Goal: Information Seeking & Learning: Check status

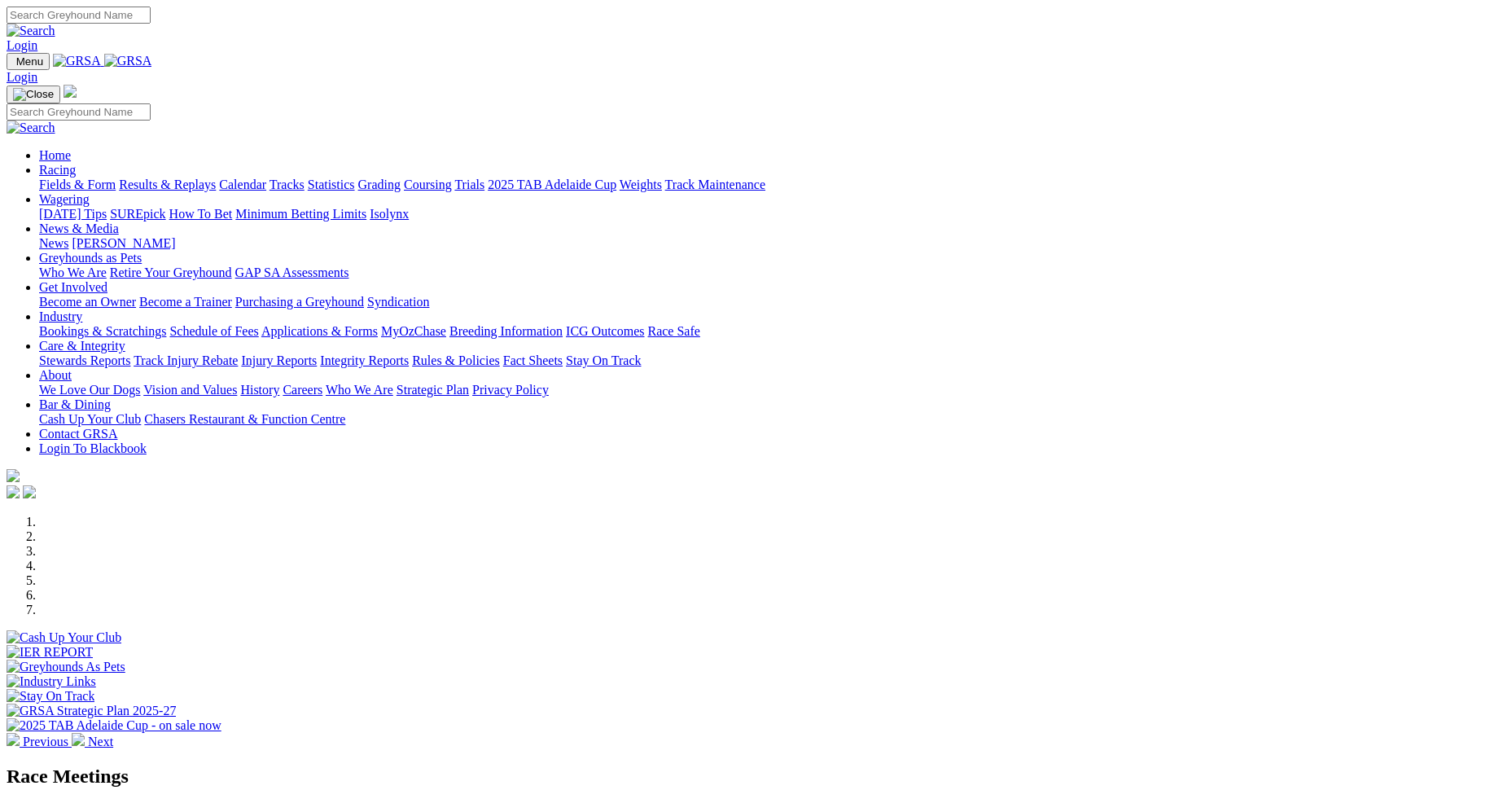
click at [76, 162] on link "Racing" at bounding box center [57, 169] width 36 height 14
click at [215, 177] on link "Results & Replays" at bounding box center [167, 184] width 96 height 14
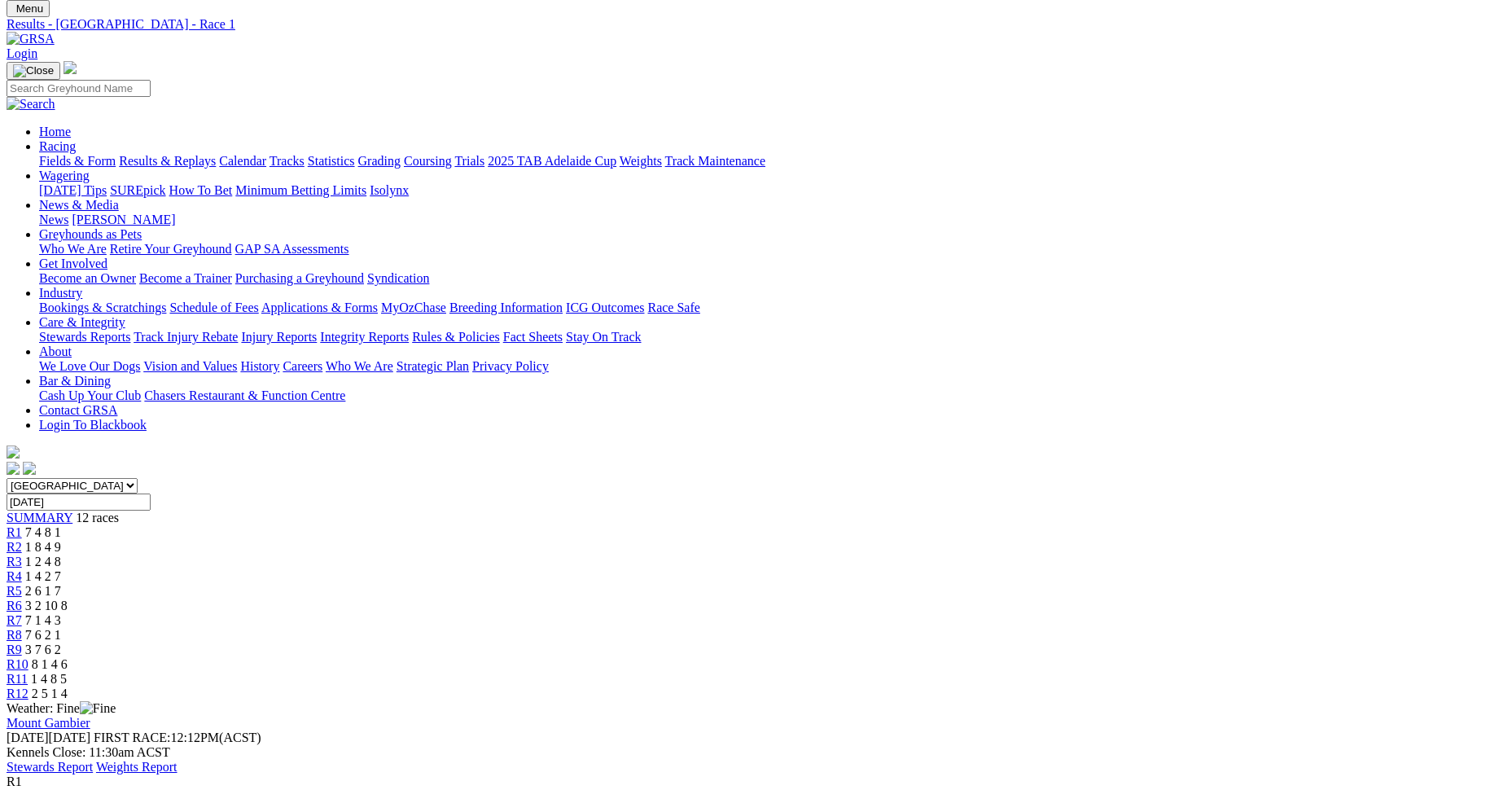
scroll to position [82, 0]
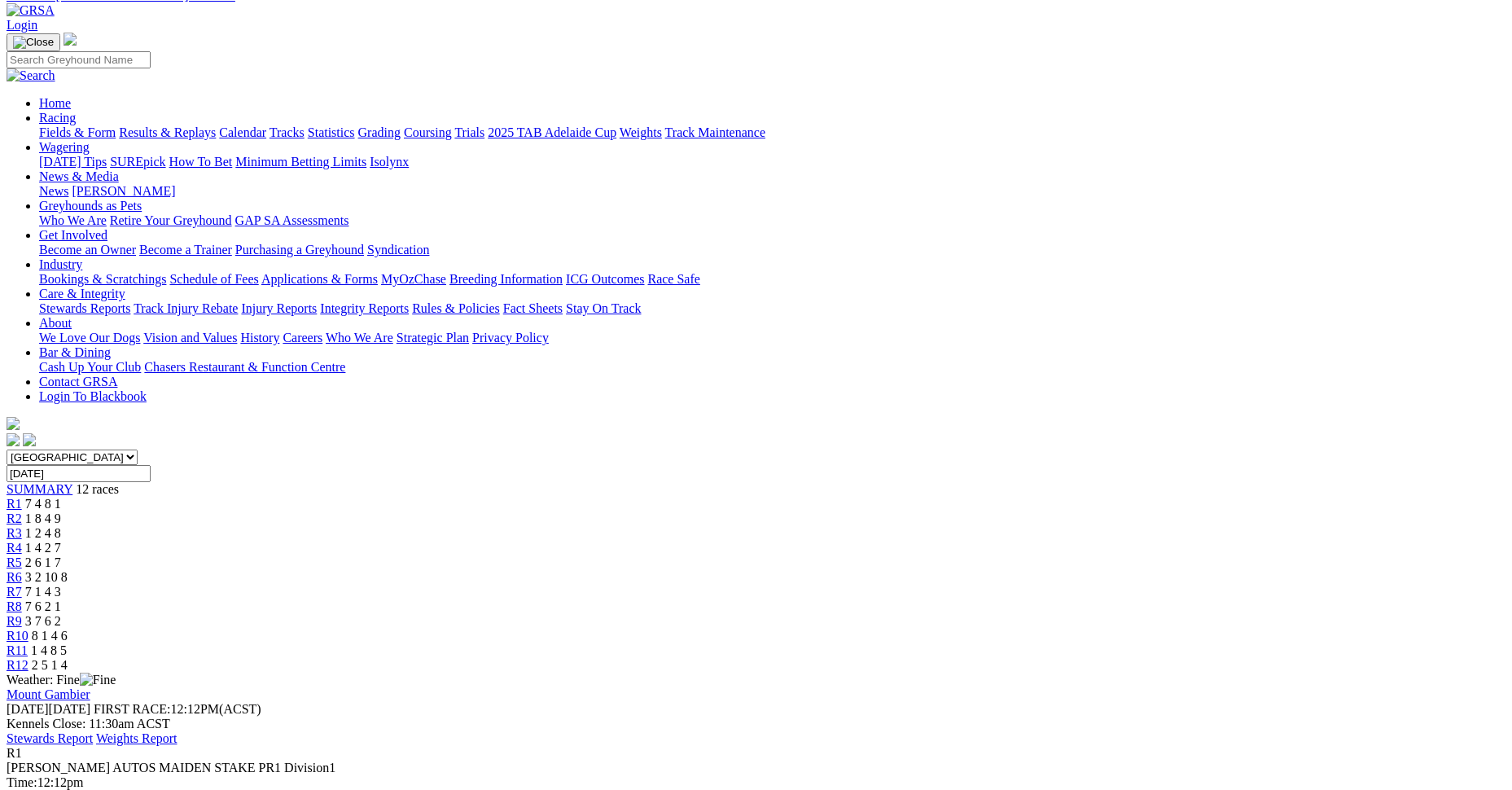
click at [22, 512] on span "R2" at bounding box center [15, 518] width 16 height 14
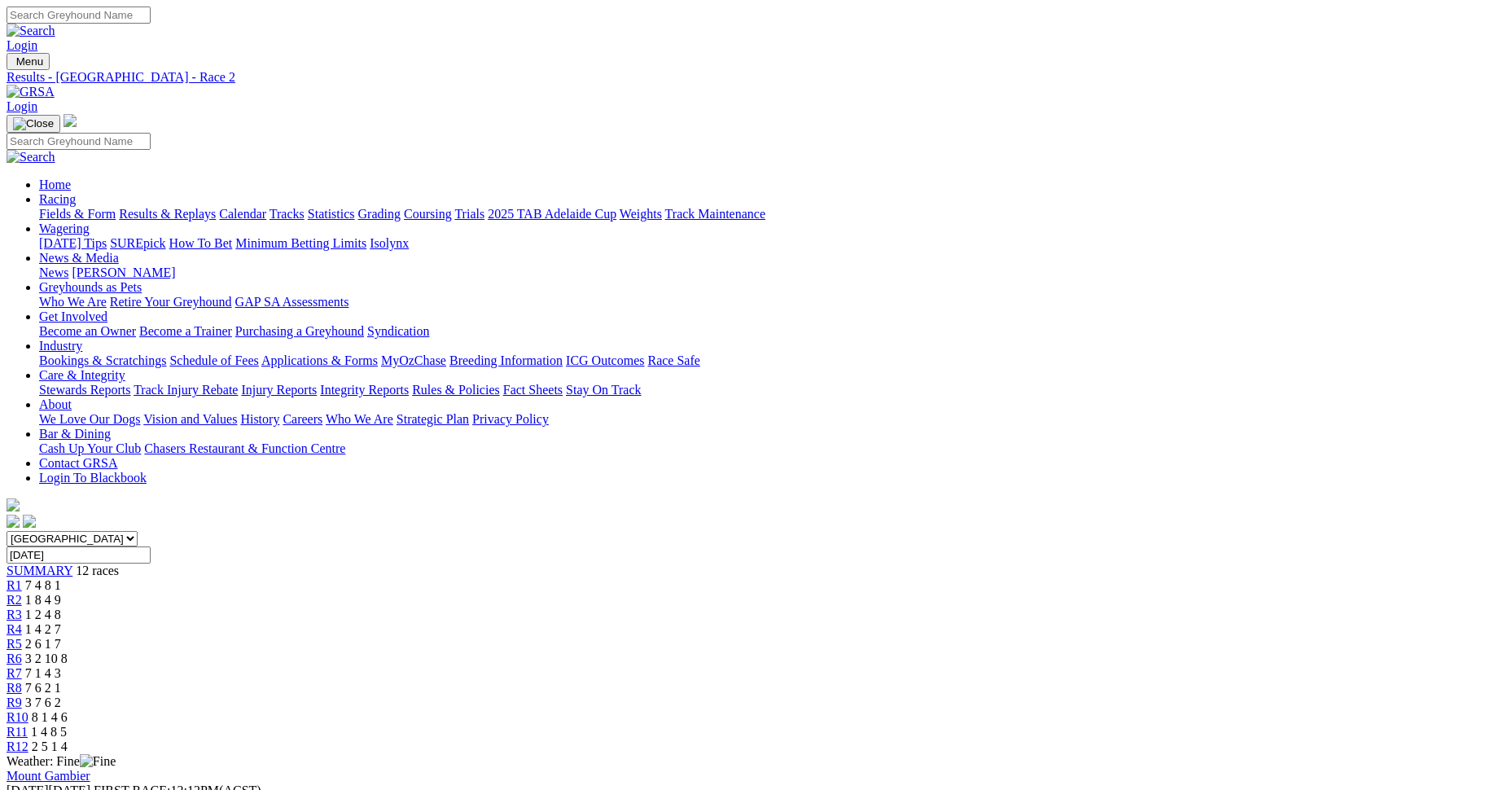
click at [22, 607] on span "R3" at bounding box center [15, 614] width 16 height 14
click at [22, 651] on link "R6" at bounding box center [15, 658] width 16 height 14
click at [61, 637] on span "2 6 1 7" at bounding box center [43, 643] width 35 height 14
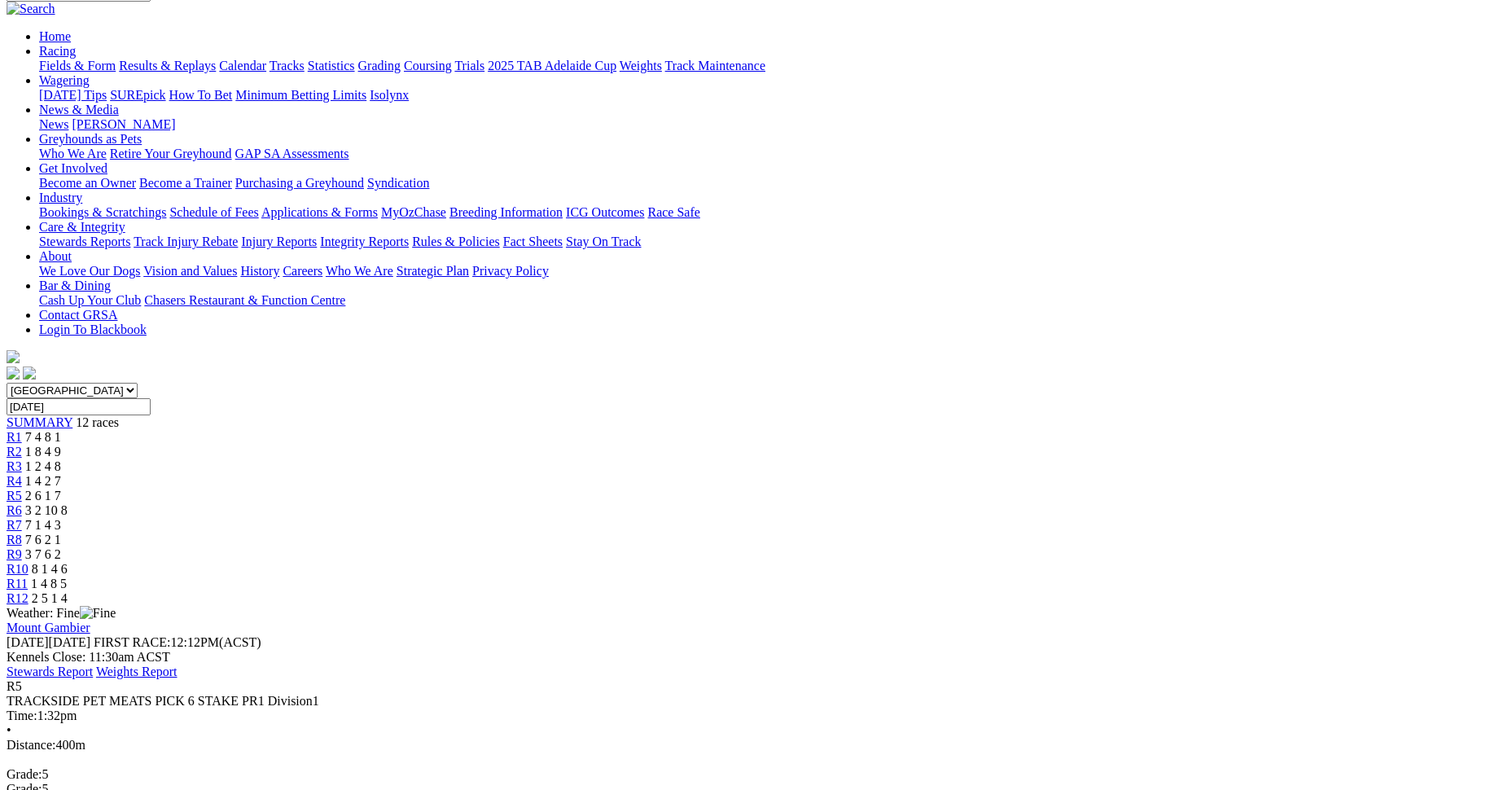
scroll to position [162, 0]
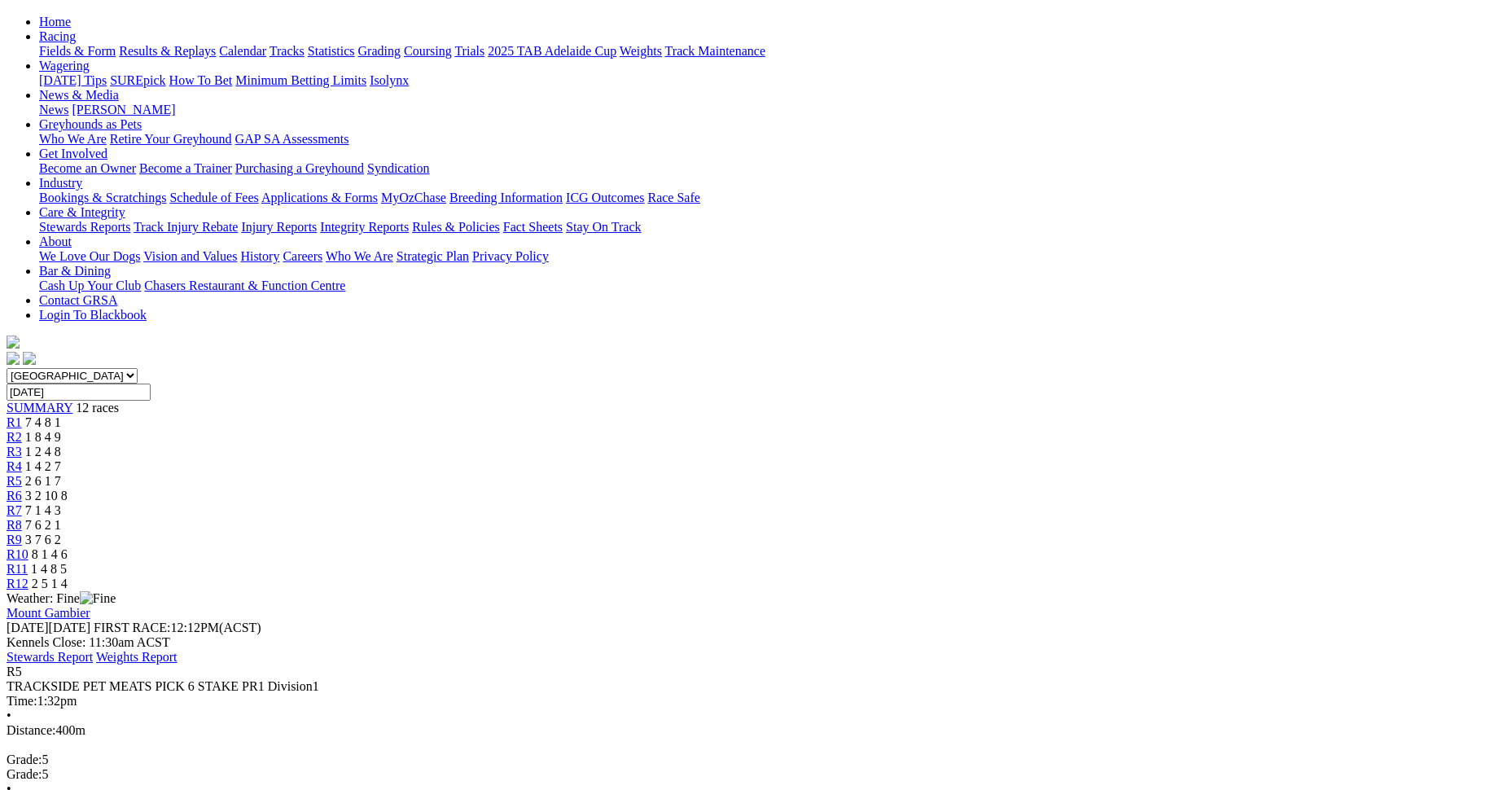
click at [844, 503] on div "R7 7 1 4 3" at bounding box center [756, 510] width 1498 height 15
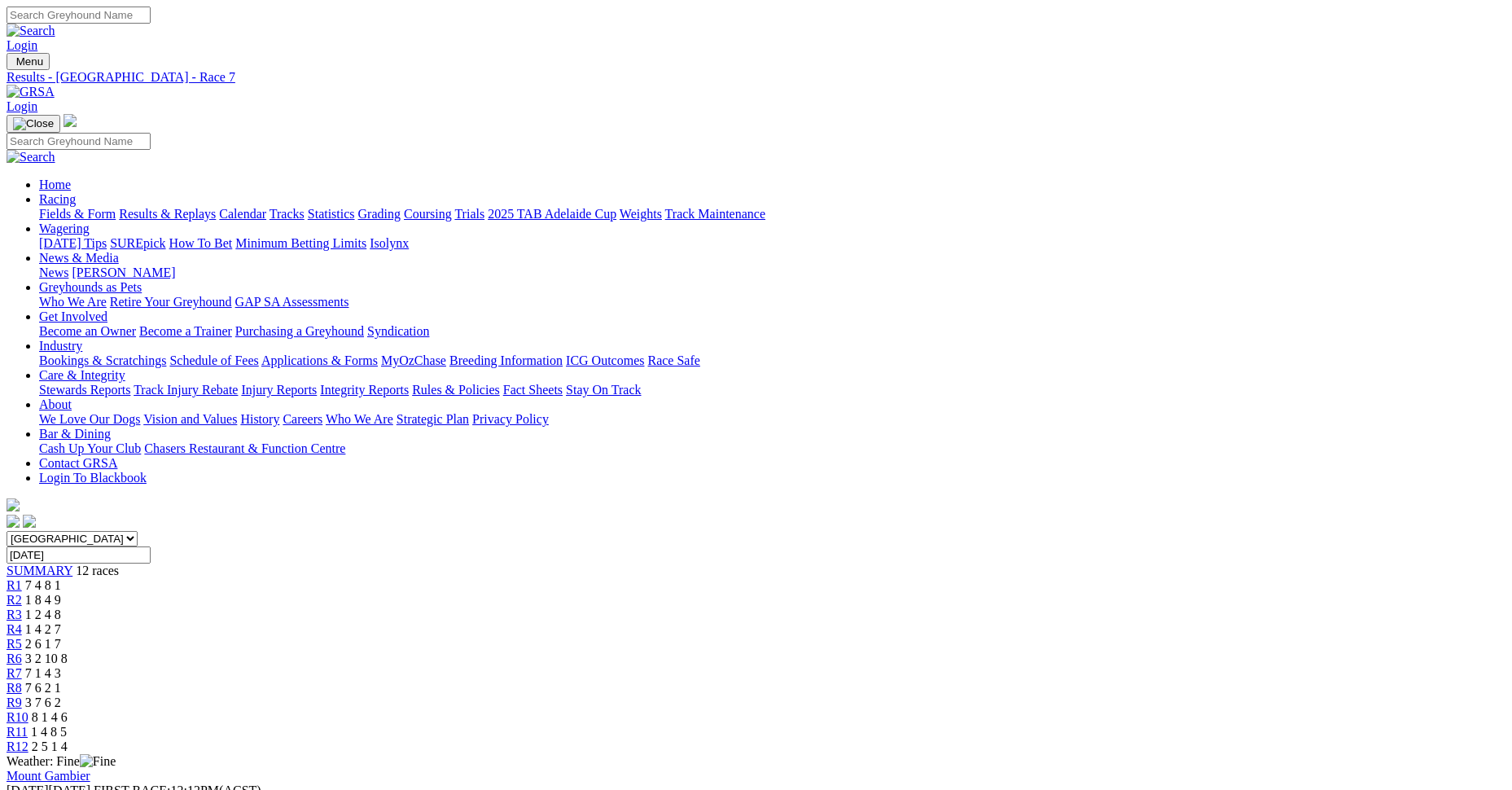
click at [1066, 710] on div "R10 8 1 4 6" at bounding box center [756, 717] width 1498 height 15
click at [1127, 724] on div "R11 1 4 8 5" at bounding box center [756, 731] width 1498 height 15
click at [29, 739] on link "R12" at bounding box center [18, 746] width 22 height 14
click at [61, 696] on span "3 7 6 2" at bounding box center [43, 702] width 35 height 14
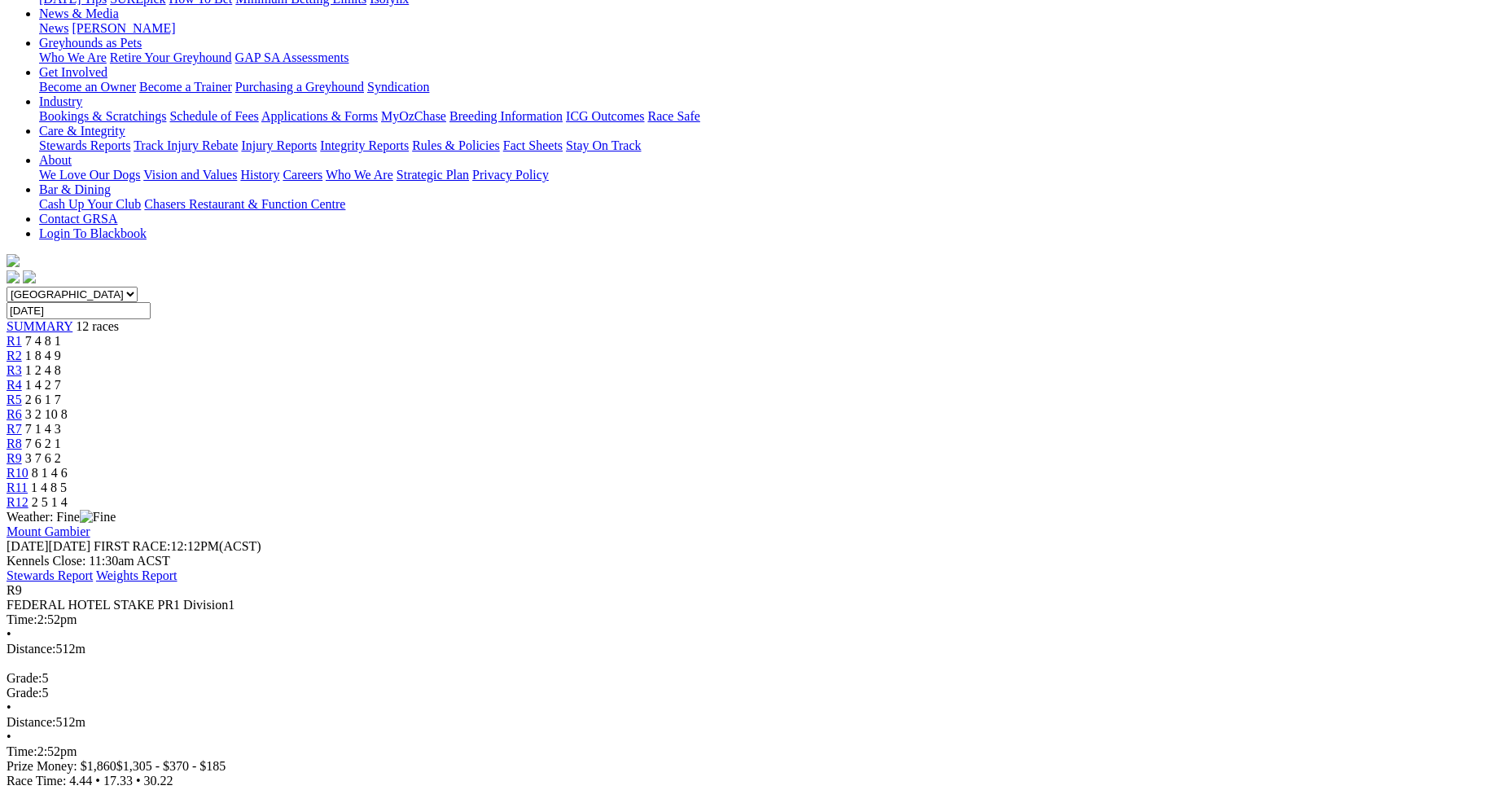
scroll to position [162, 0]
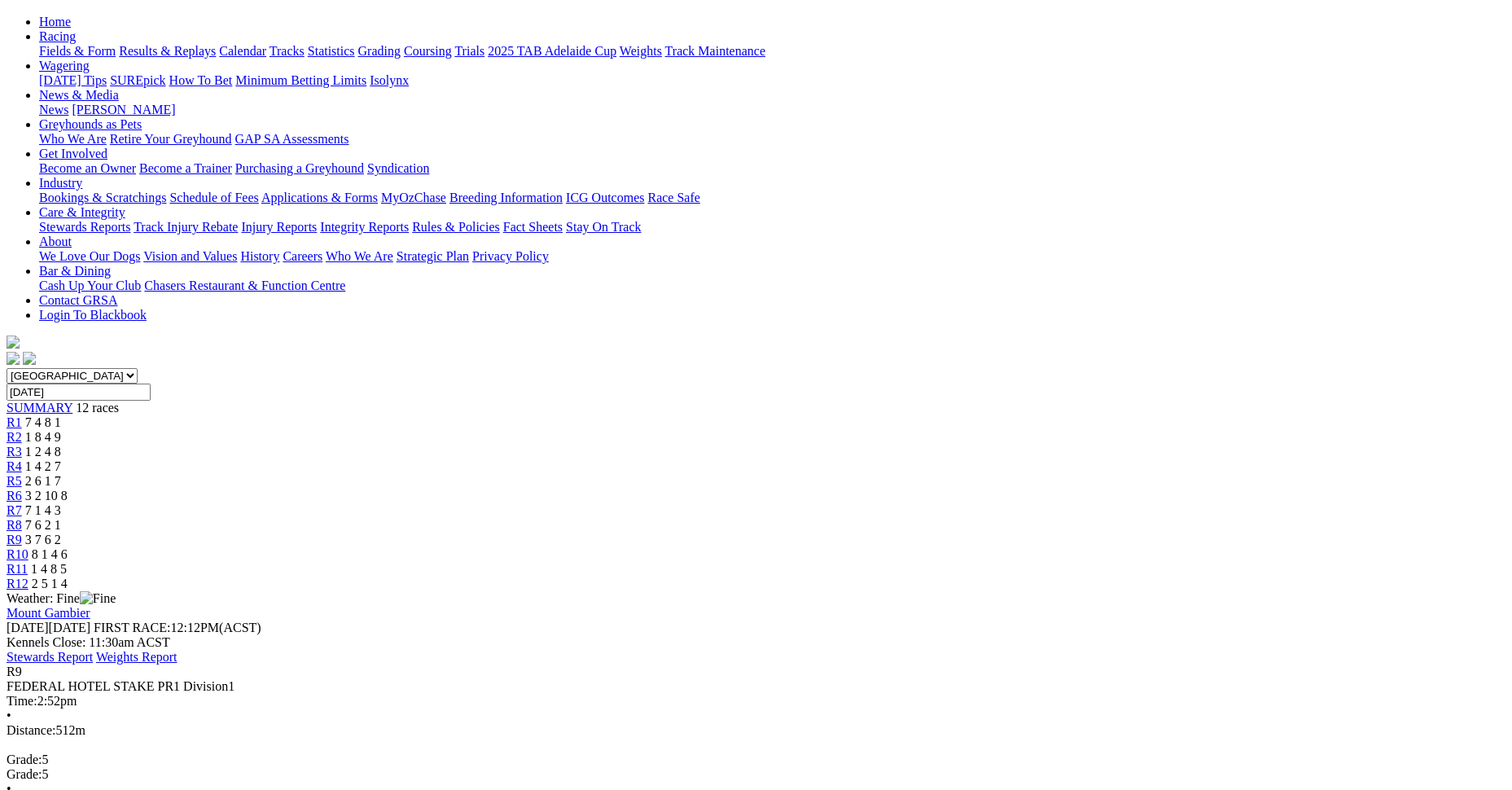
click at [61, 415] on span "7 4 8 1" at bounding box center [43, 422] width 35 height 14
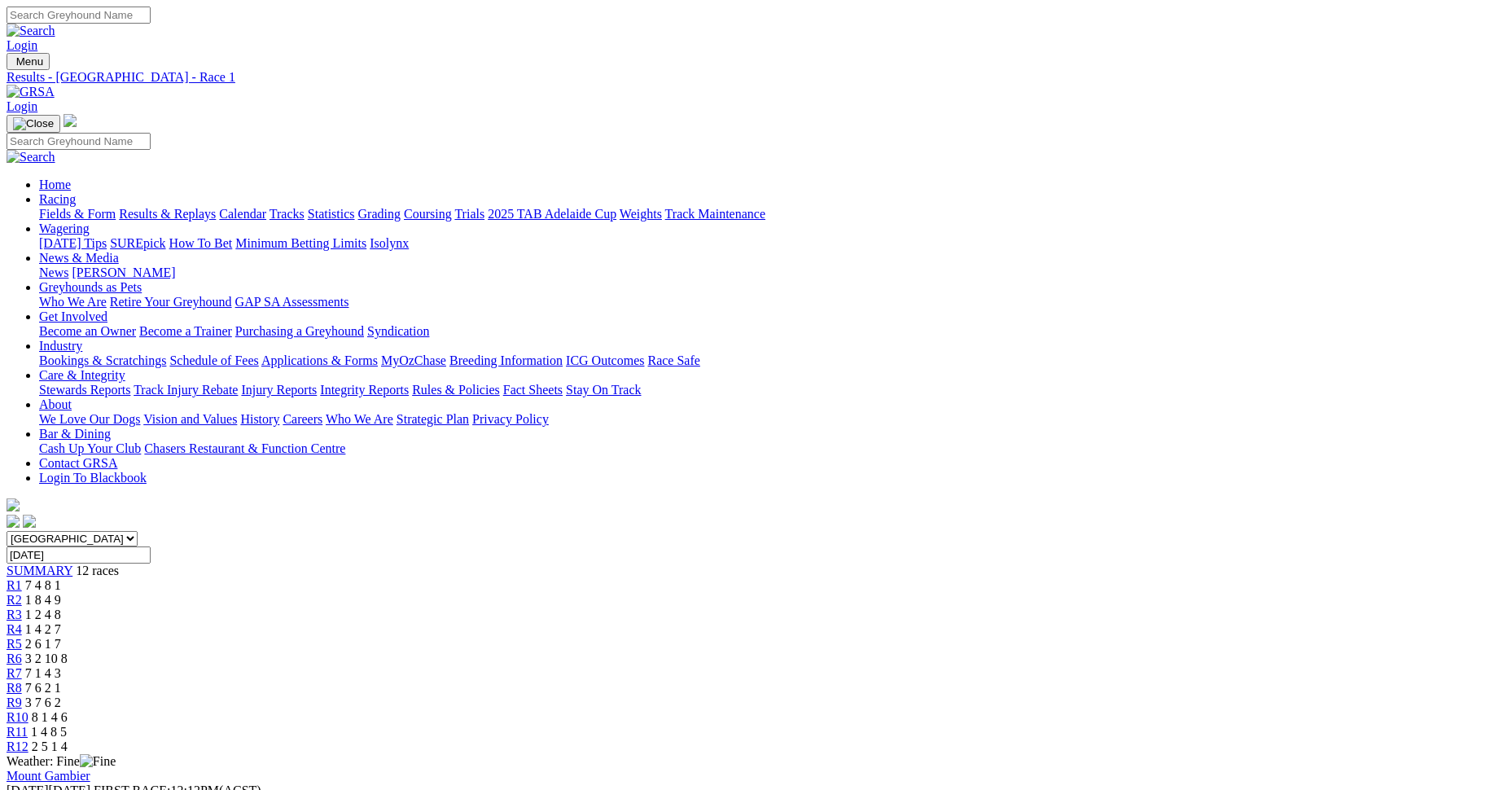
click at [267, 207] on link "Calendar" at bounding box center [243, 213] width 47 height 14
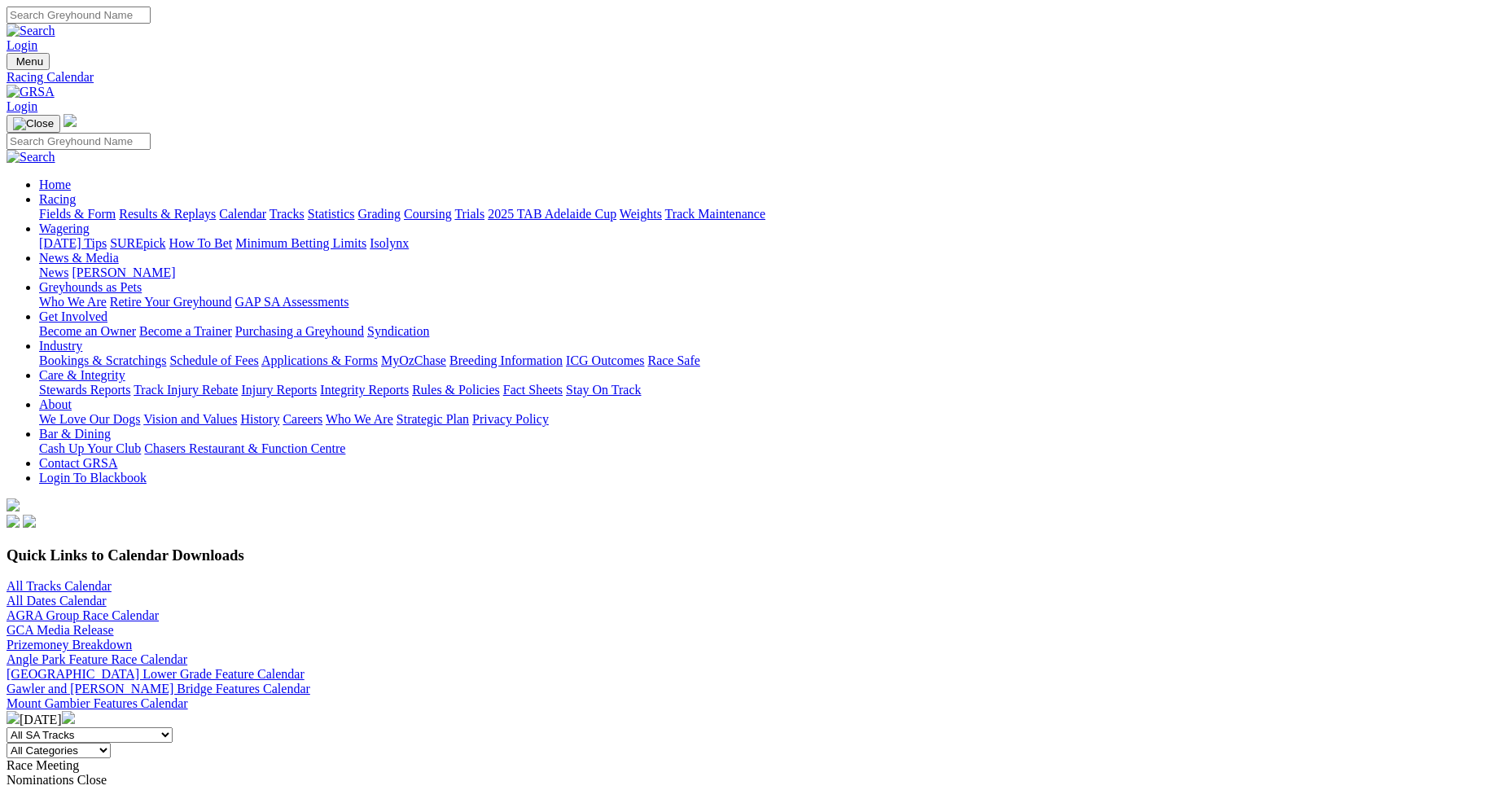
click at [215, 207] on link "Results & Replays" at bounding box center [167, 213] width 96 height 14
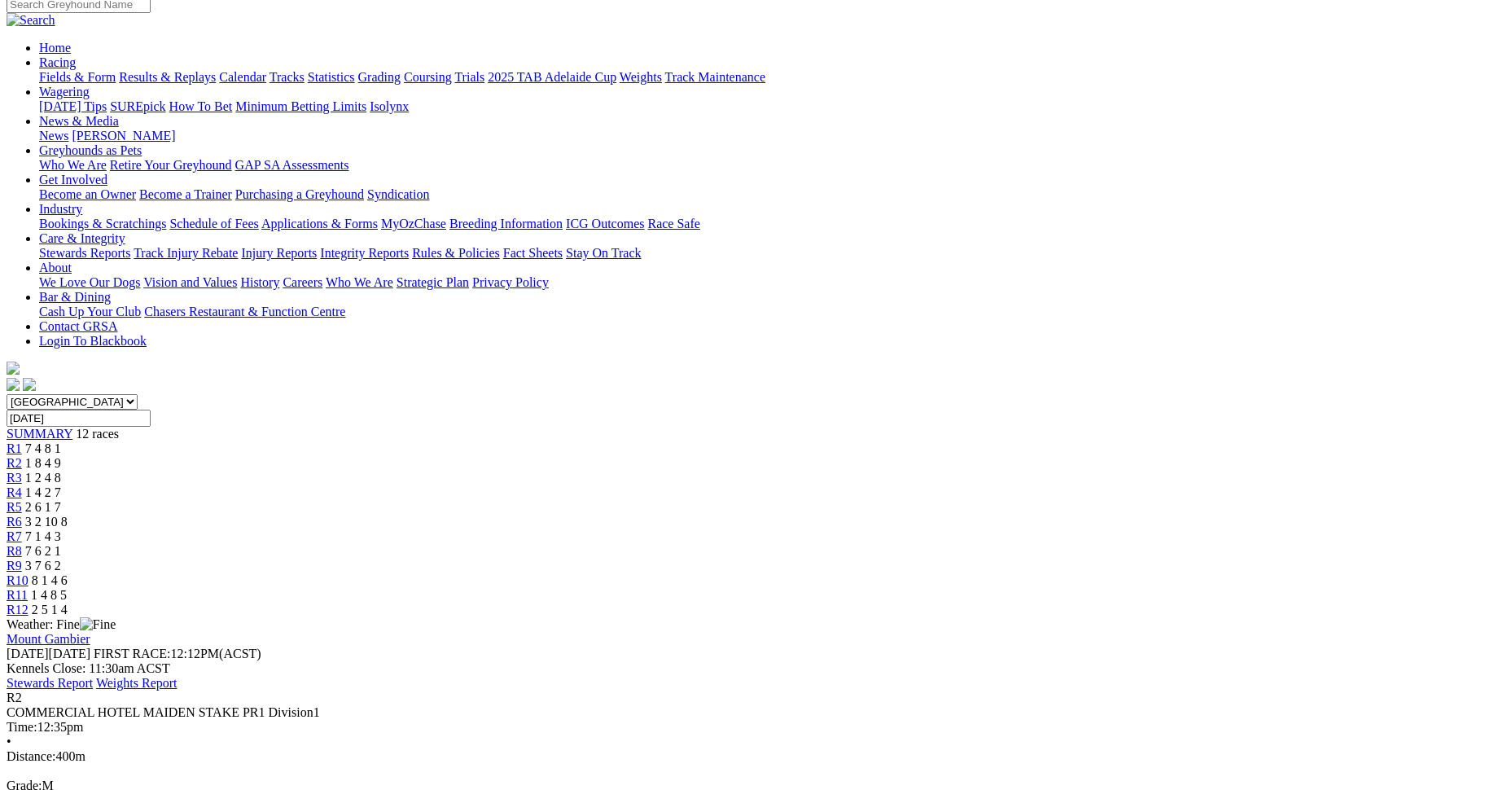
scroll to position [162, 0]
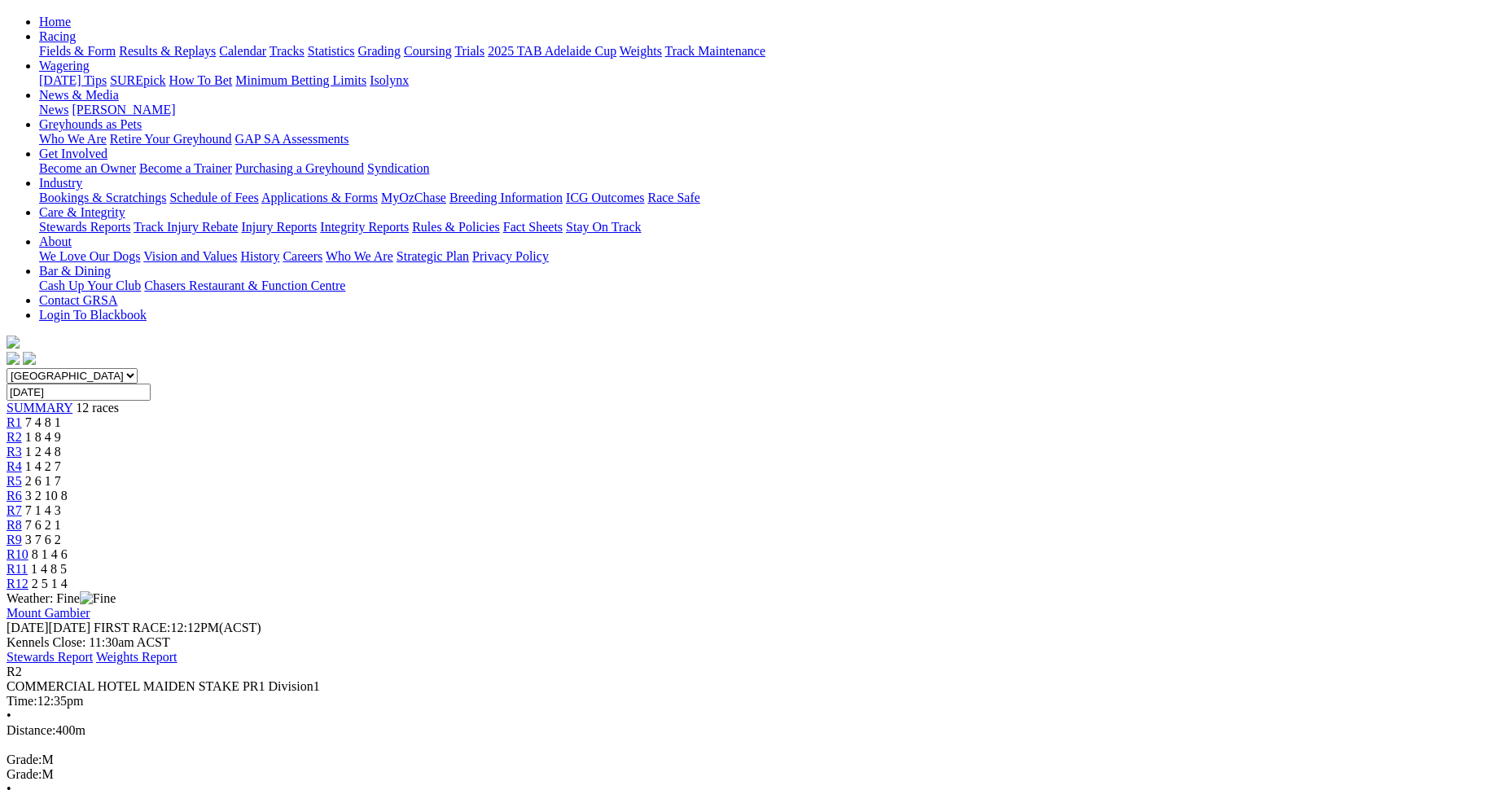
click at [61, 445] on span "1 2 4 8" at bounding box center [43, 452] width 35 height 14
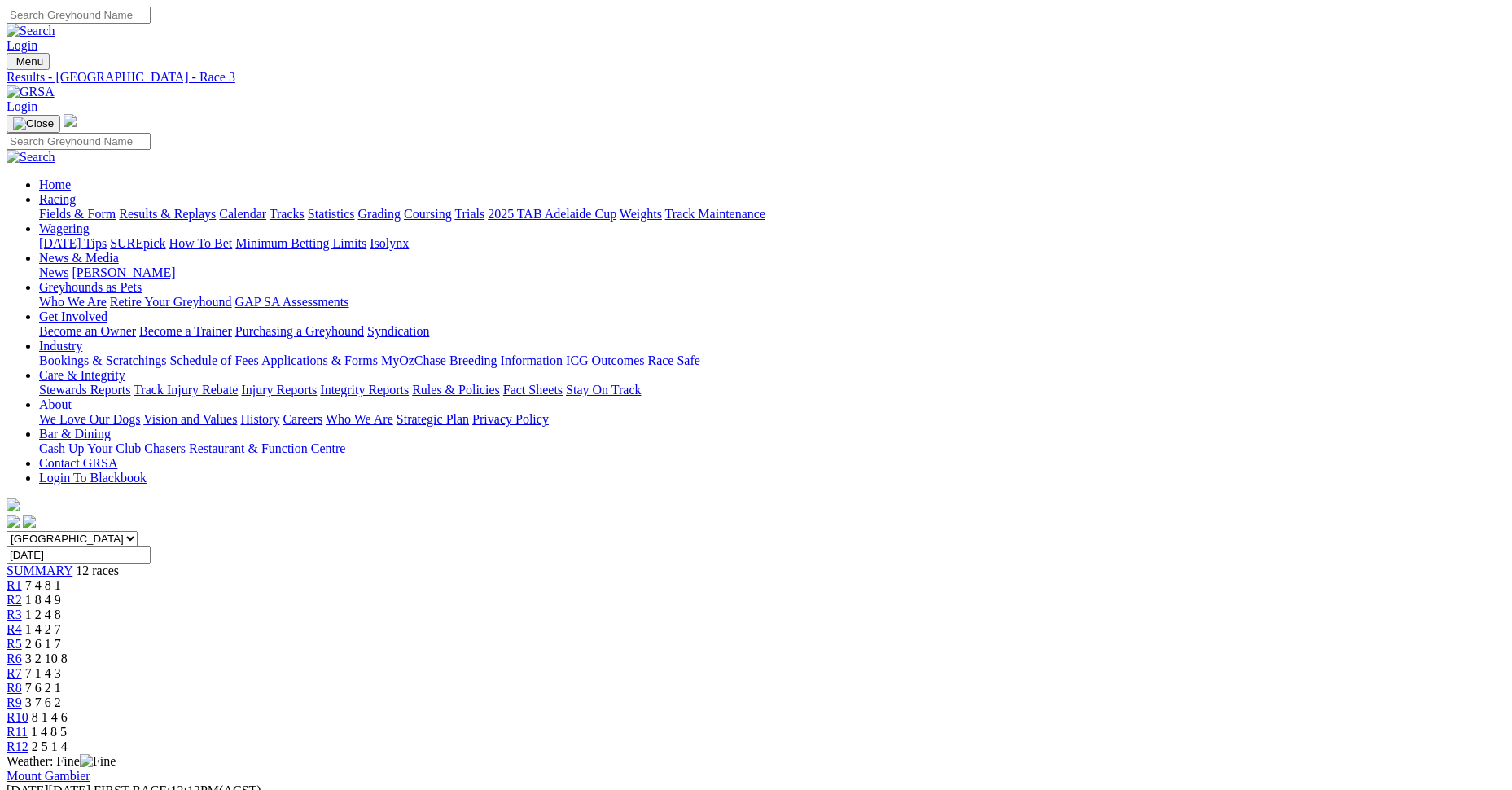
click at [616, 622] on div "R4 1 4 2 7" at bounding box center [756, 629] width 1498 height 15
click at [22, 637] on span "R5" at bounding box center [15, 643] width 16 height 14
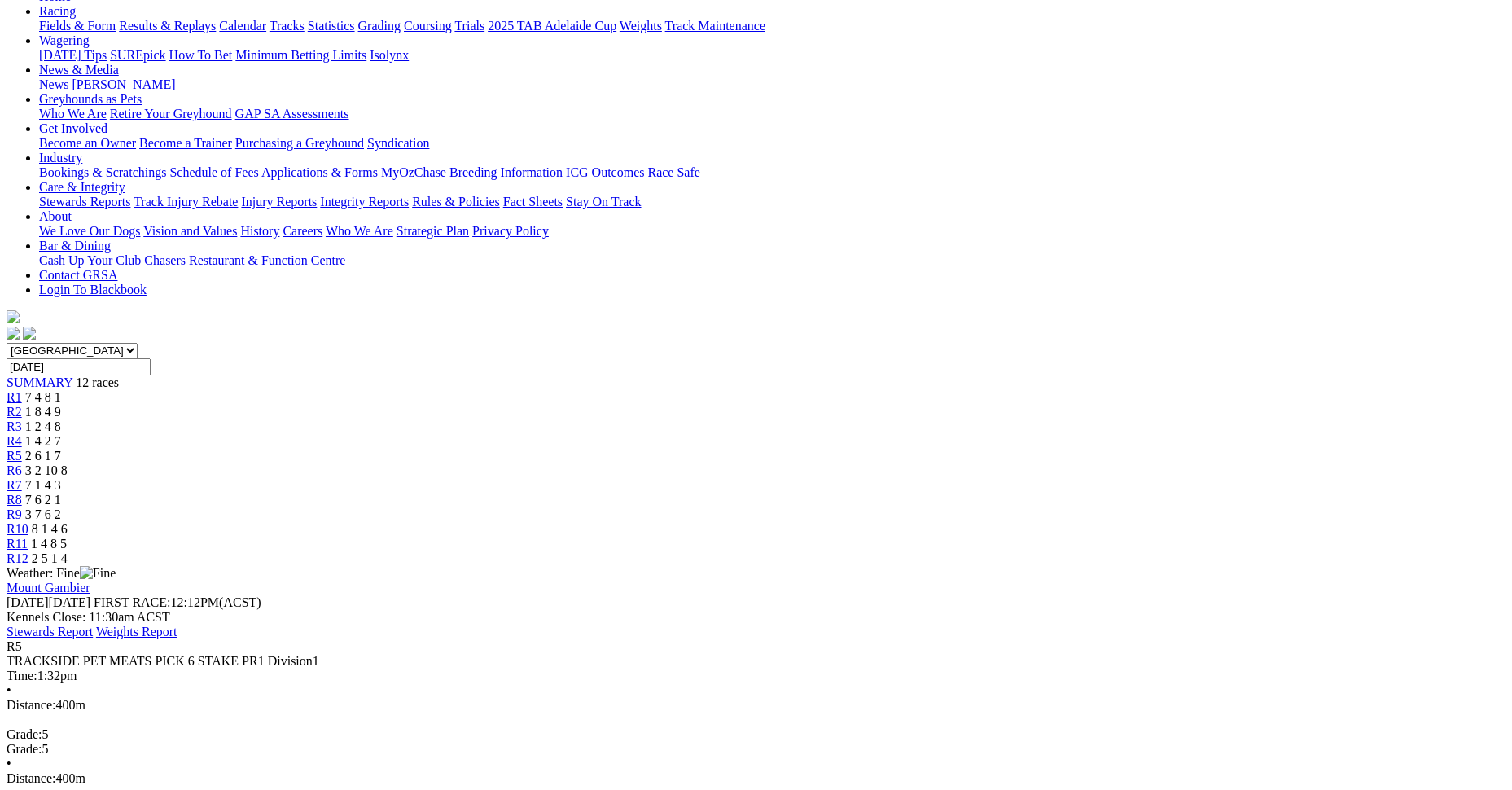
scroll to position [82, 0]
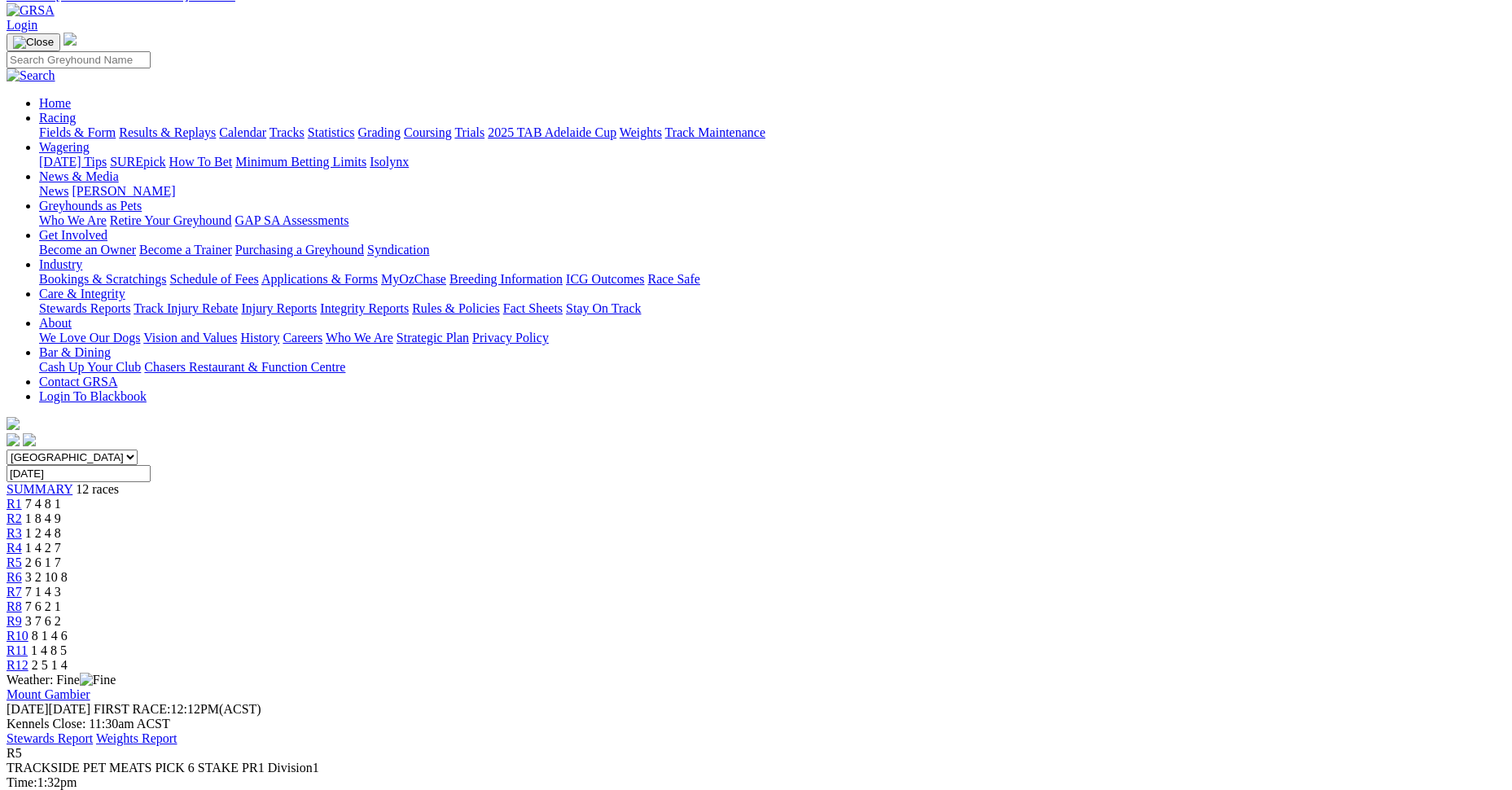
click at [68, 570] on span "3 2 10 8" at bounding box center [46, 577] width 42 height 14
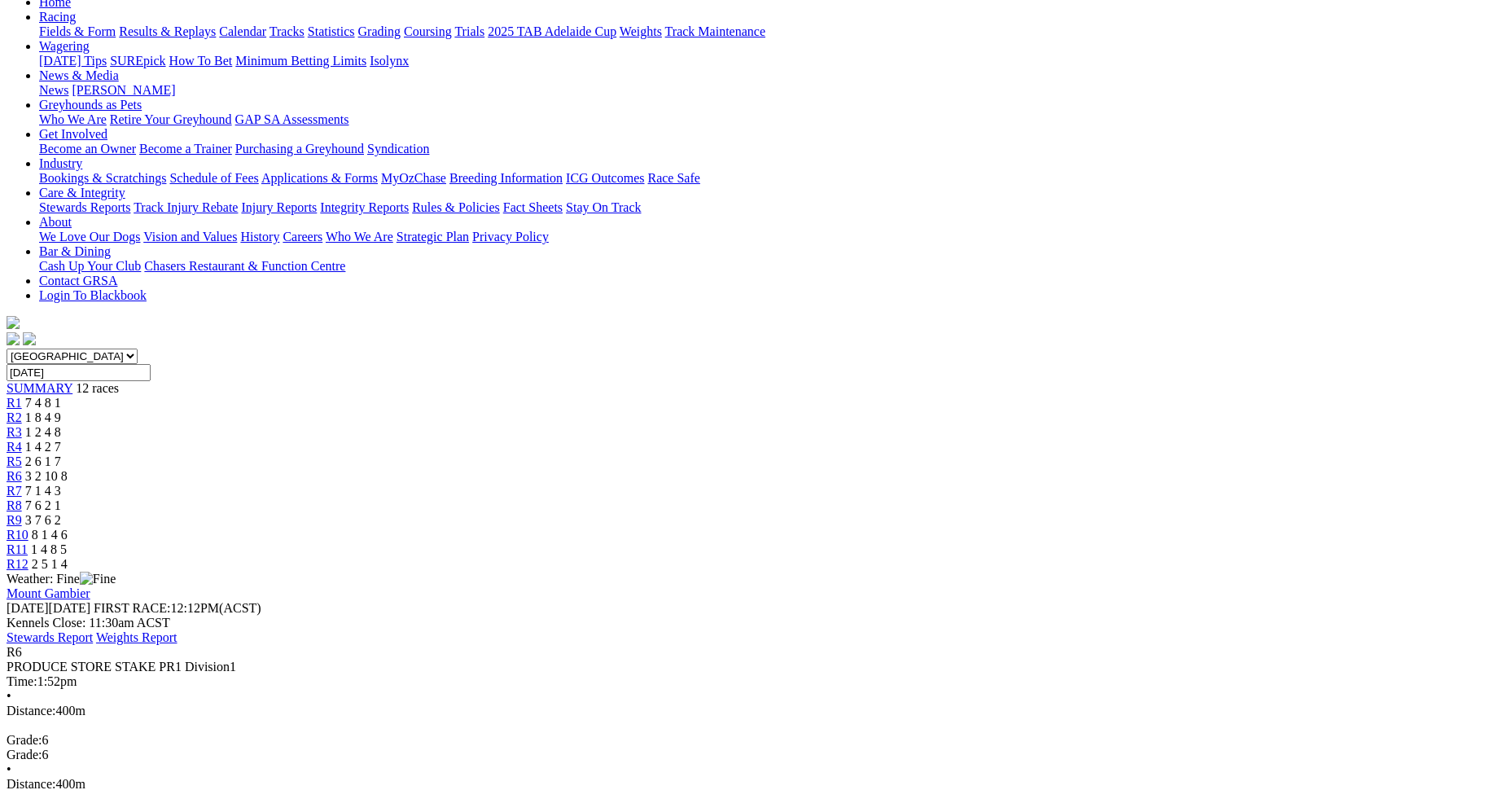
scroll to position [244, 0]
